Goal: Information Seeking & Learning: Learn about a topic

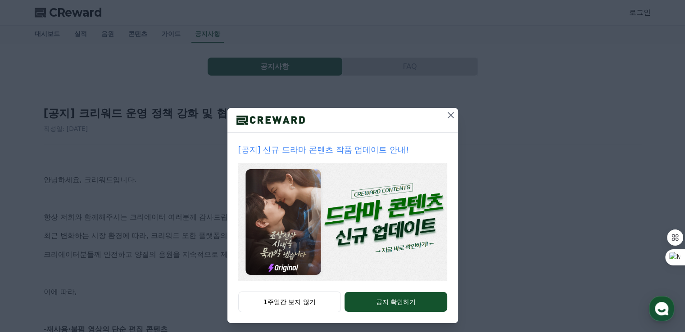
click at [446, 118] on icon at bounding box center [451, 115] width 11 height 11
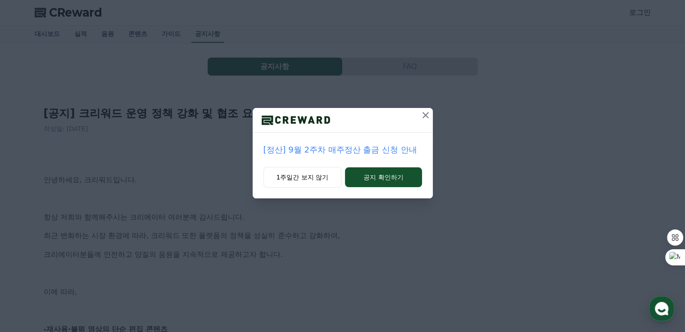
click at [414, 114] on div at bounding box center [343, 120] width 180 height 25
click at [419, 115] on button at bounding box center [426, 115] width 14 height 14
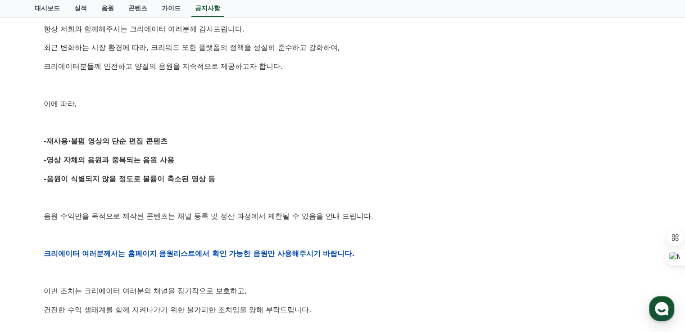
scroll to position [189, 0]
drag, startPoint x: 50, startPoint y: 142, endPoint x: 137, endPoint y: 145, distance: 86.5
click at [137, 145] on strong "-재사용·불펌 영상의 단순 편집 콘텐츠" at bounding box center [106, 140] width 124 height 9
click at [19, 167] on div "공지사항 FAQ [공지] 크리워드 운영 정책 강화 및 협조 요청 작성일: [DATE] 안녕하세요, 크리워드입니다. 항상 저희와 함께해주시는 크…" at bounding box center [342, 218] width 685 height 729
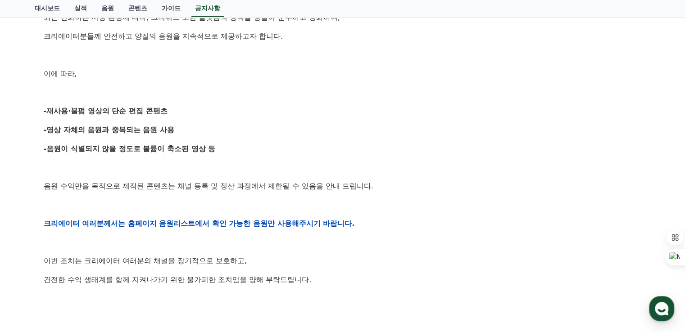
scroll to position [234, 0]
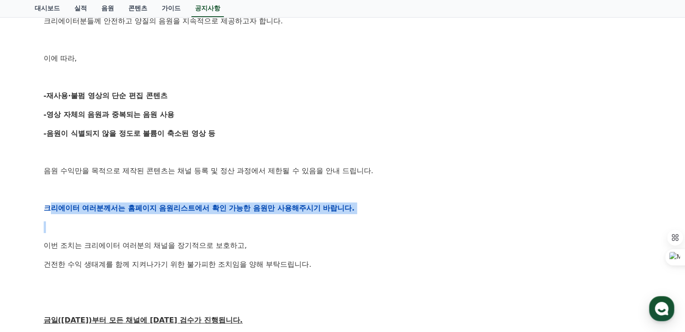
drag, startPoint x: 50, startPoint y: 206, endPoint x: 171, endPoint y: 228, distance: 123.2
click at [171, 228] on div "안녕하세요, 크리워드입니다. 항상 저희와 함께해주시는 크리에이터 여러분께 감사드립니다. 최근 변화하는 시장 환경에 따라, 크리워드 또한 플랫폼…" at bounding box center [343, 208] width 598 height 573
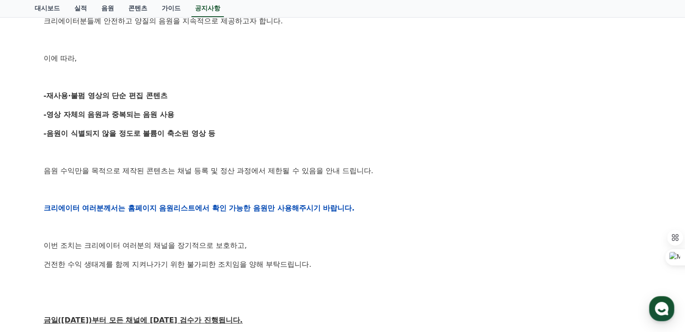
click at [301, 240] on p "이번 조치는 크리에이터 여러분의 채널을 장기적으로 보호하고," at bounding box center [343, 246] width 598 height 12
drag, startPoint x: 191, startPoint y: 170, endPoint x: 298, endPoint y: 166, distance: 107.3
click at [297, 166] on p "음원 수익만을 목적으로 제작된 콘텐츠는 채널 등록 및 정산 과정에서 제한될 수 있음을 안내 드립니다." at bounding box center [343, 171] width 598 height 12
click at [484, 182] on div "안녕하세요, 크리워드입니다. 항상 저희와 함께해주시는 크리에이터 여러분께 감사드립니다. 최근 변화하는 시장 환경에 따라, 크리워드 또한 플랫폼…" at bounding box center [343, 208] width 598 height 573
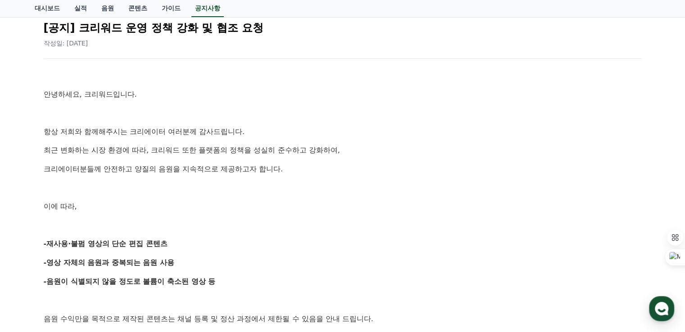
scroll to position [11, 0]
